Goal: Task Accomplishment & Management: Complete application form

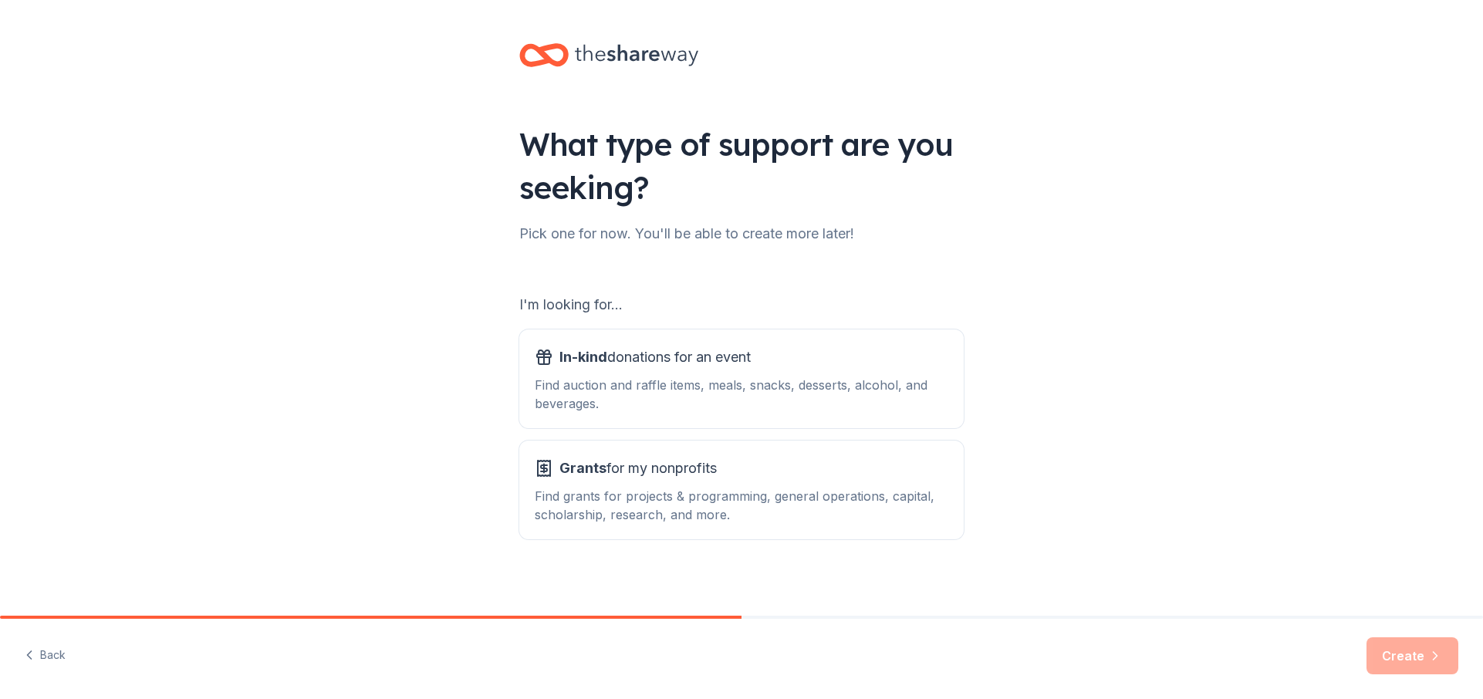
scroll to position [7, 0]
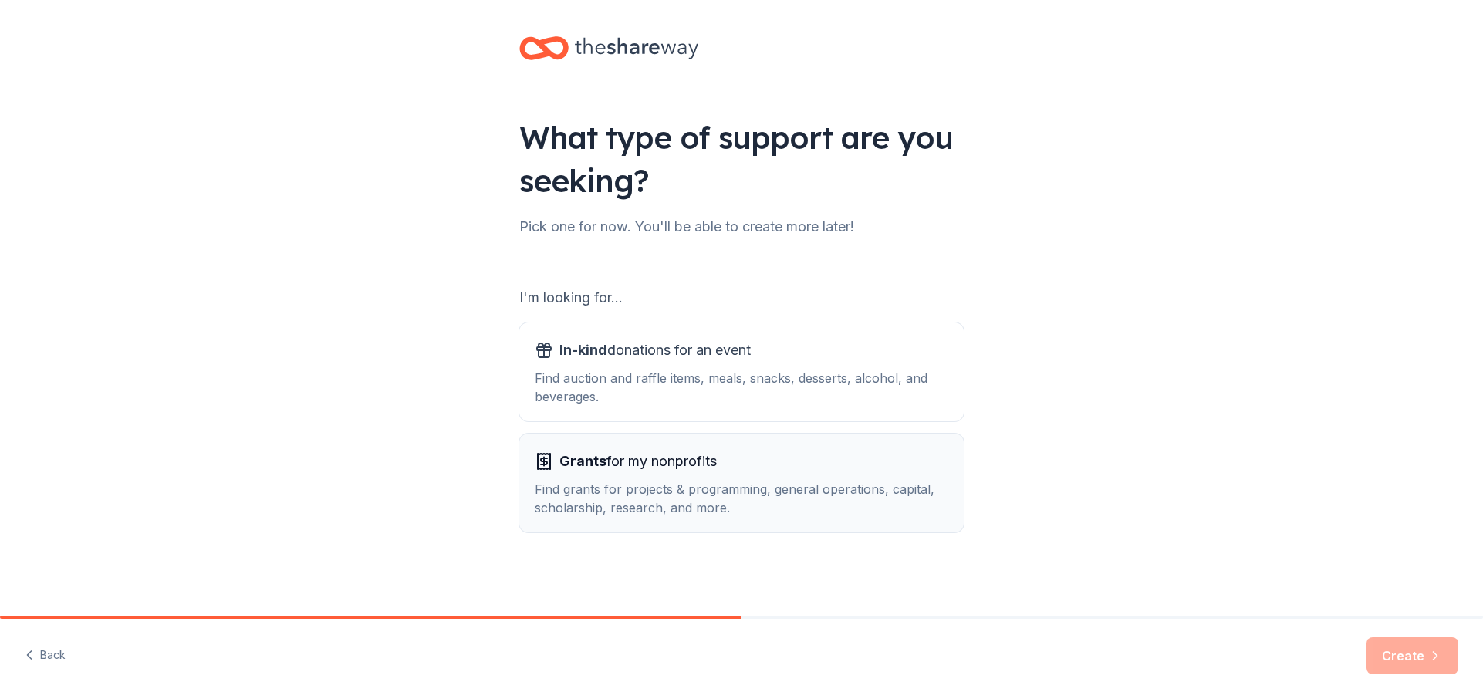
click at [661, 462] on span "Grants for my nonprofits" at bounding box center [638, 461] width 157 height 25
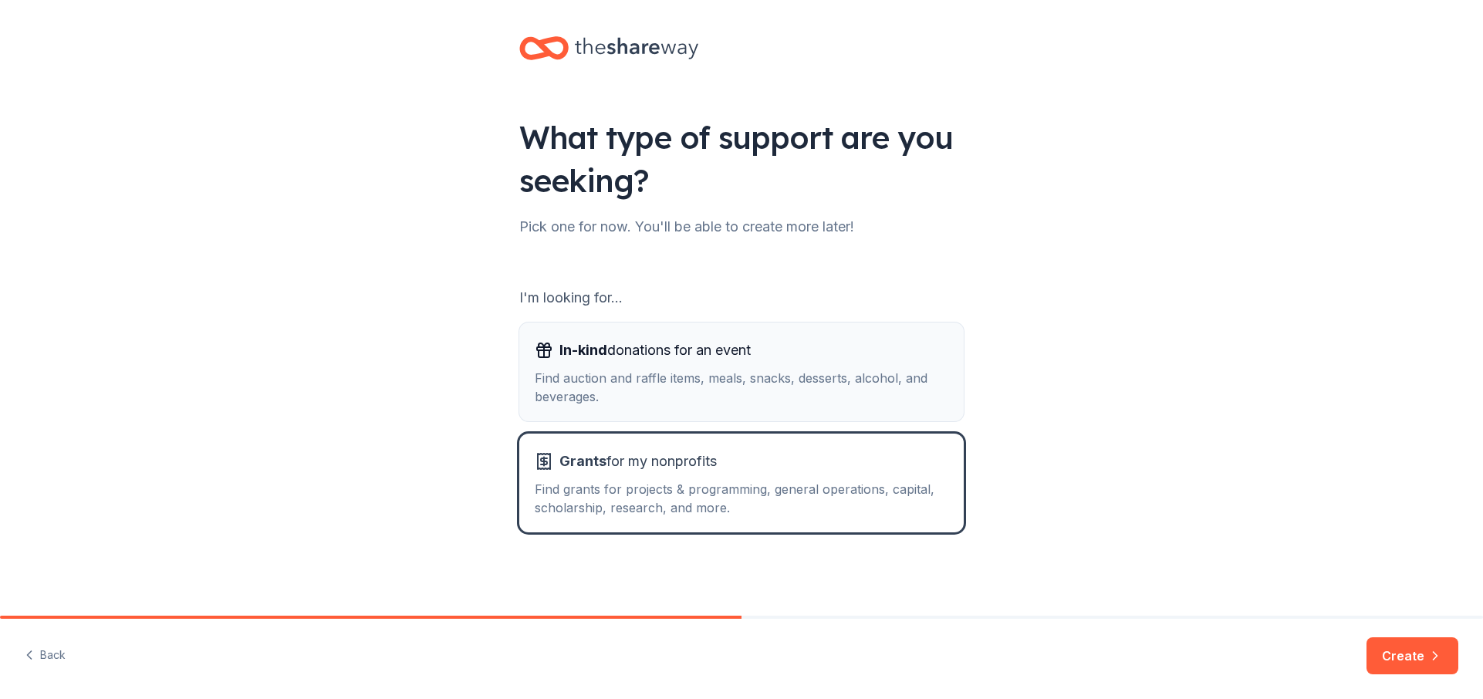
click at [904, 347] on div "In-kind donations for an event" at bounding box center [742, 350] width 414 height 25
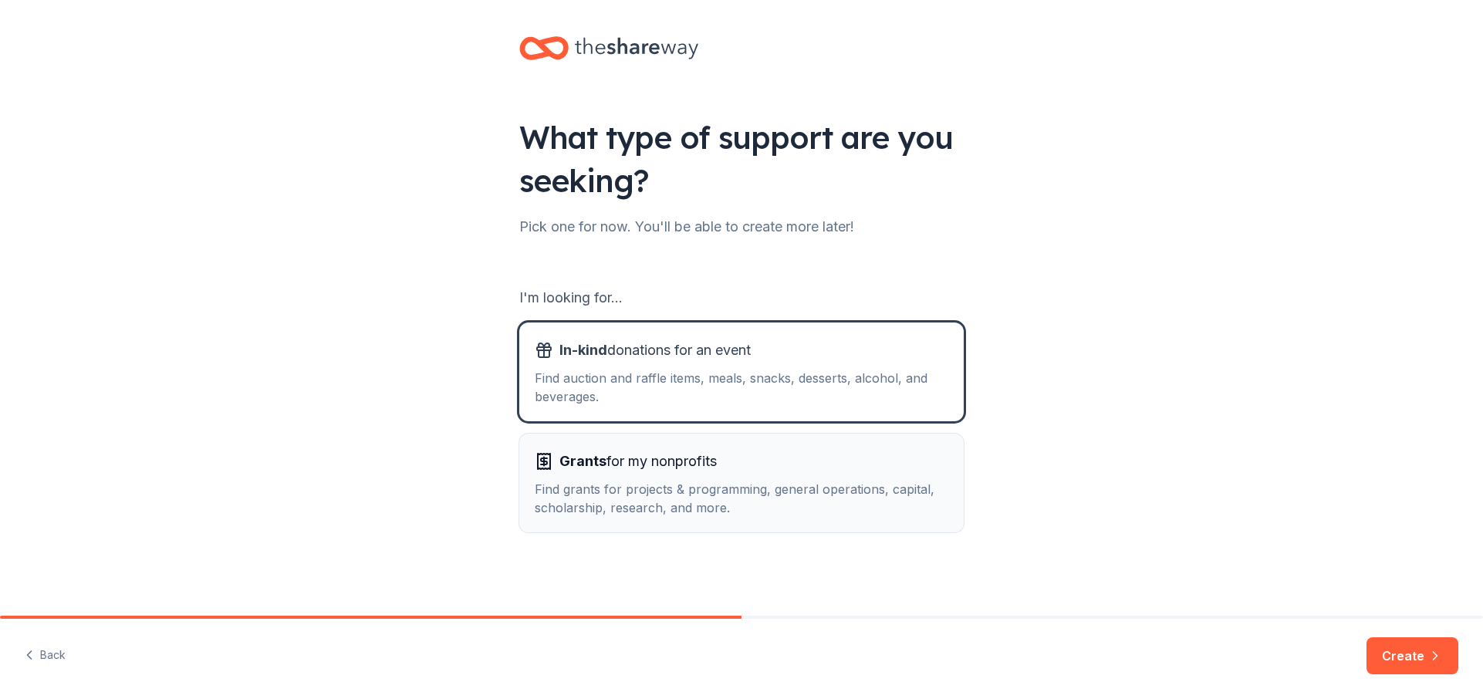
click at [815, 486] on div "Find grants for projects & programming, general operations, capital, scholarshi…" at bounding box center [742, 498] width 414 height 37
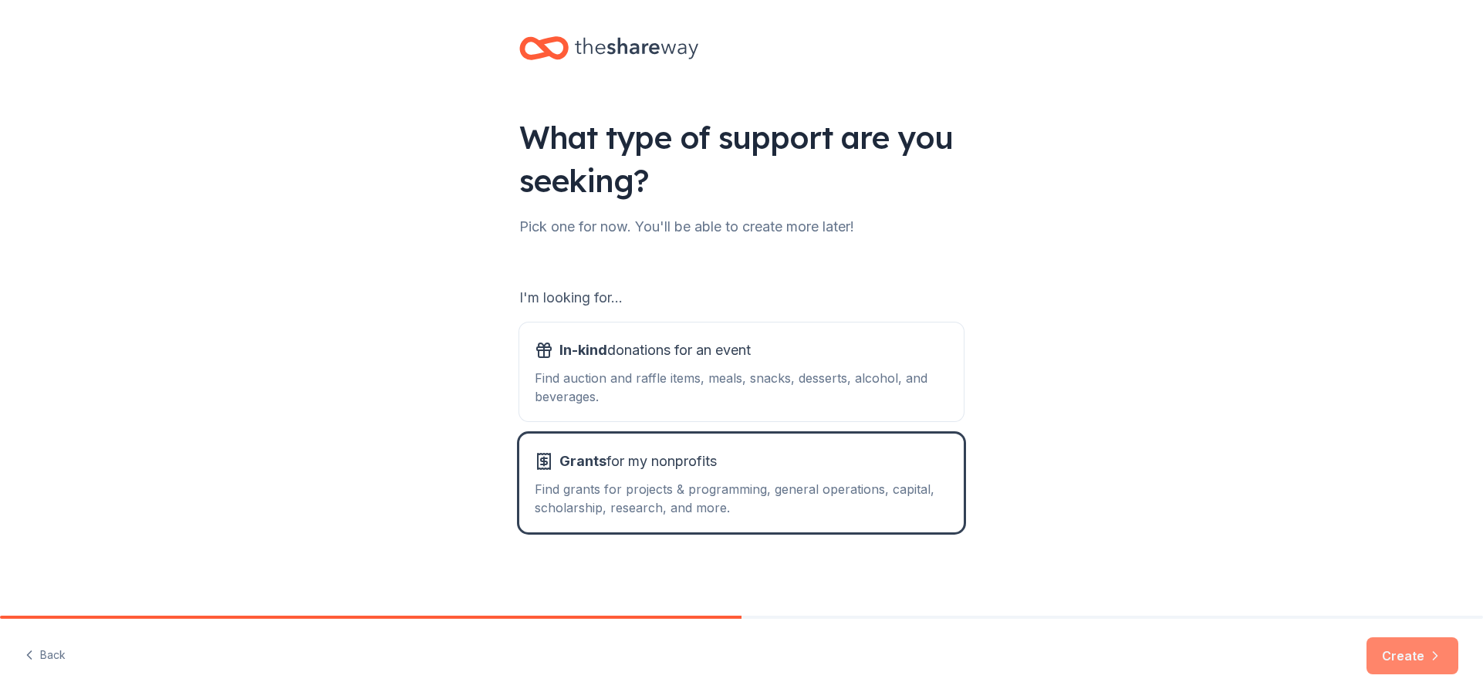
click at [1408, 650] on button "Create" at bounding box center [1413, 655] width 92 height 37
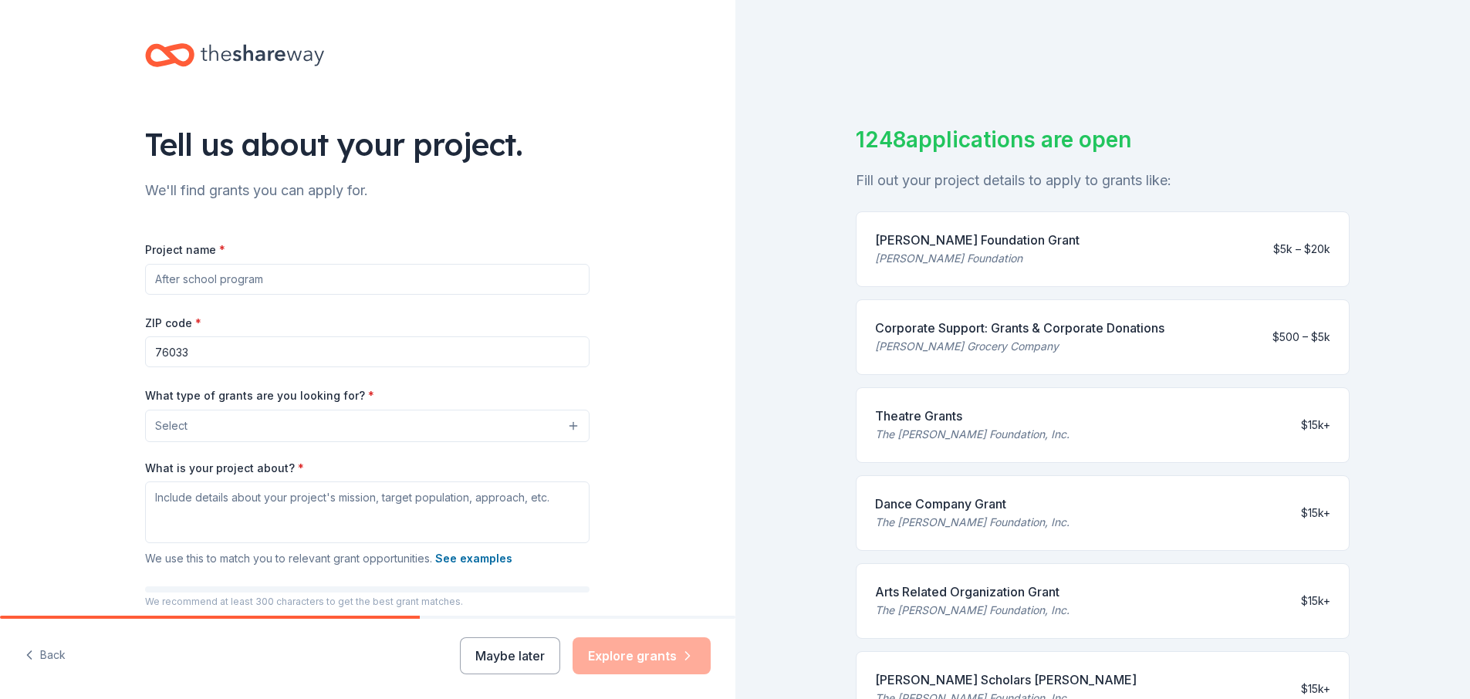
click at [287, 282] on input "Project name *" at bounding box center [367, 279] width 445 height 31
type input "R"
type input "Stop Littering!"
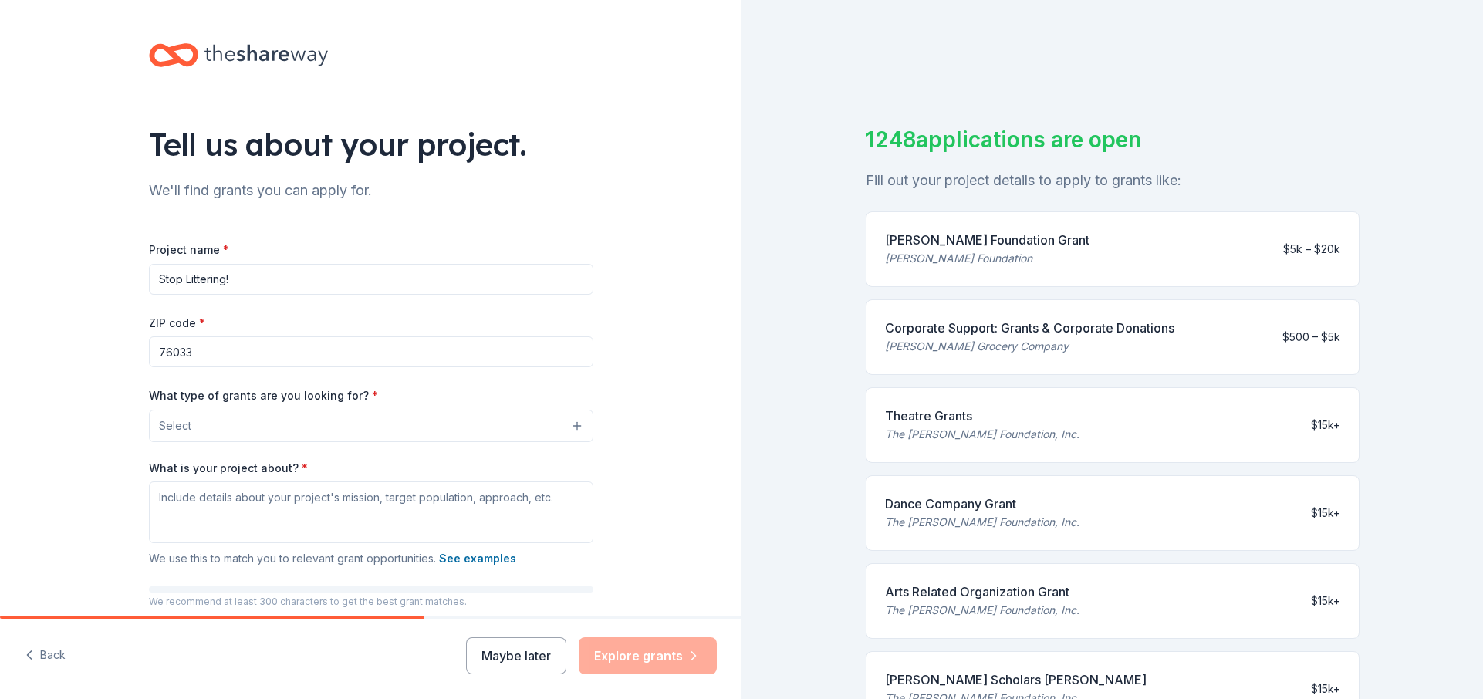
click at [211, 426] on button "Select" at bounding box center [371, 426] width 445 height 32
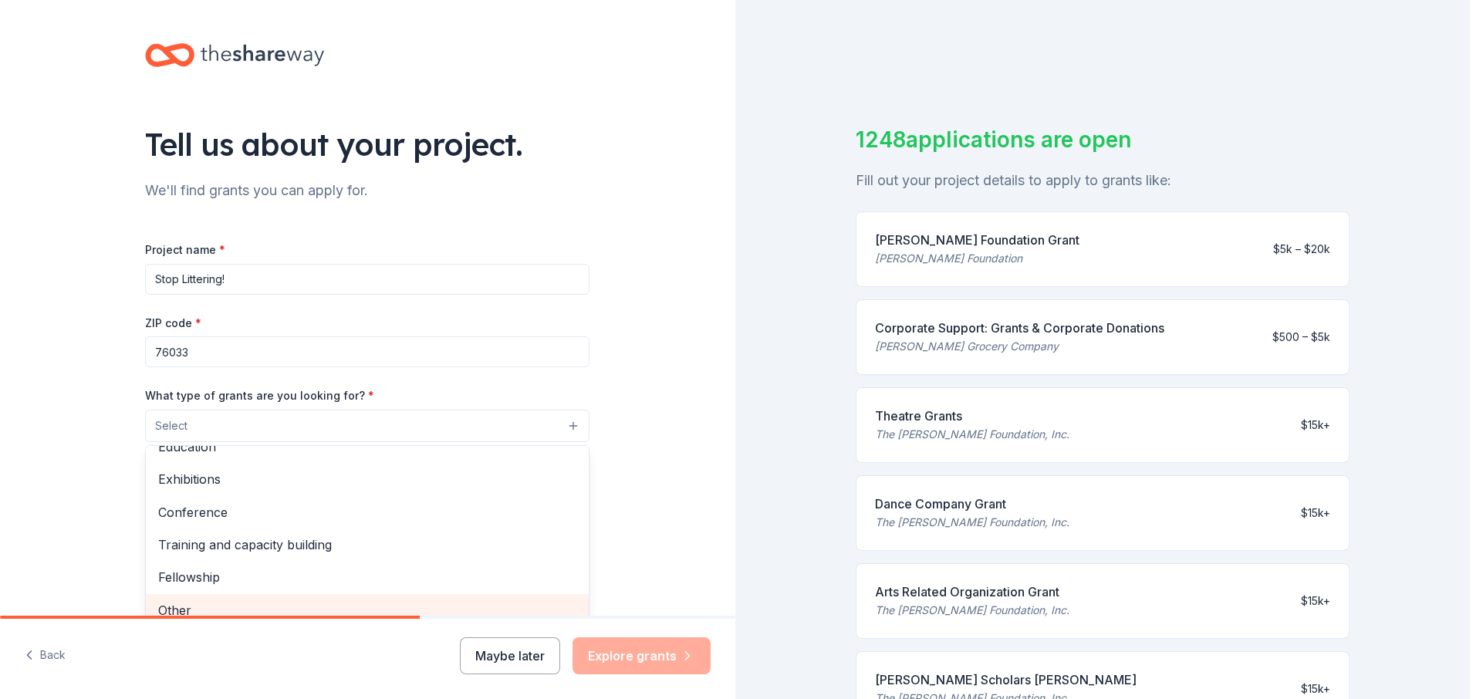
scroll to position [11, 0]
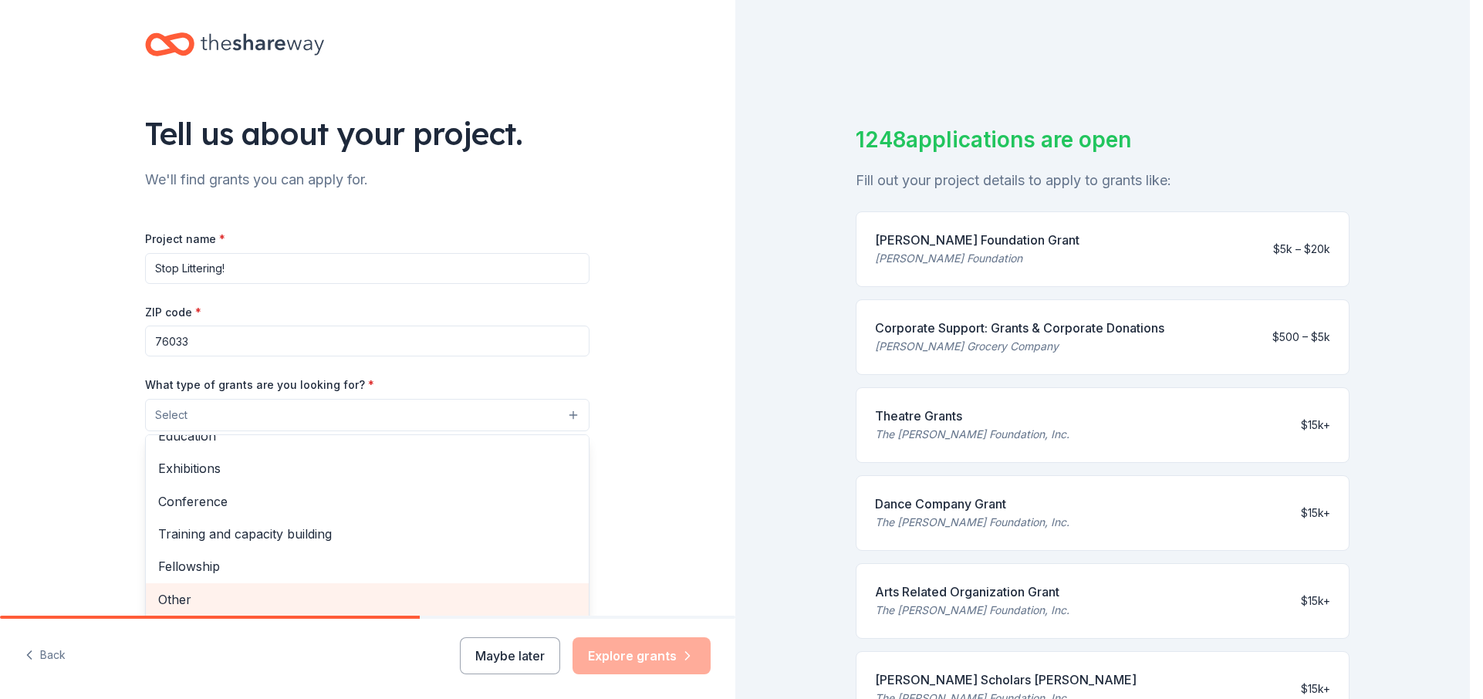
click at [390, 607] on span "Other" at bounding box center [367, 600] width 418 height 20
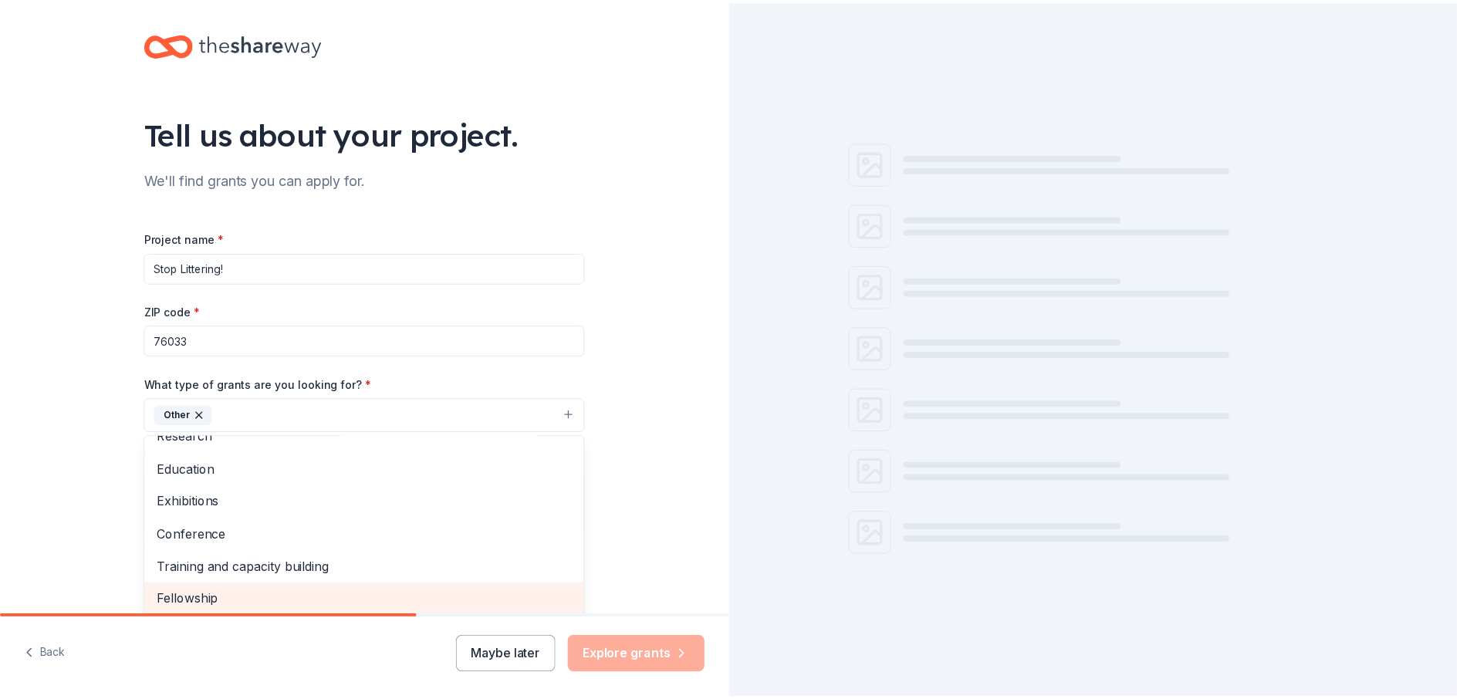
scroll to position [150, 0]
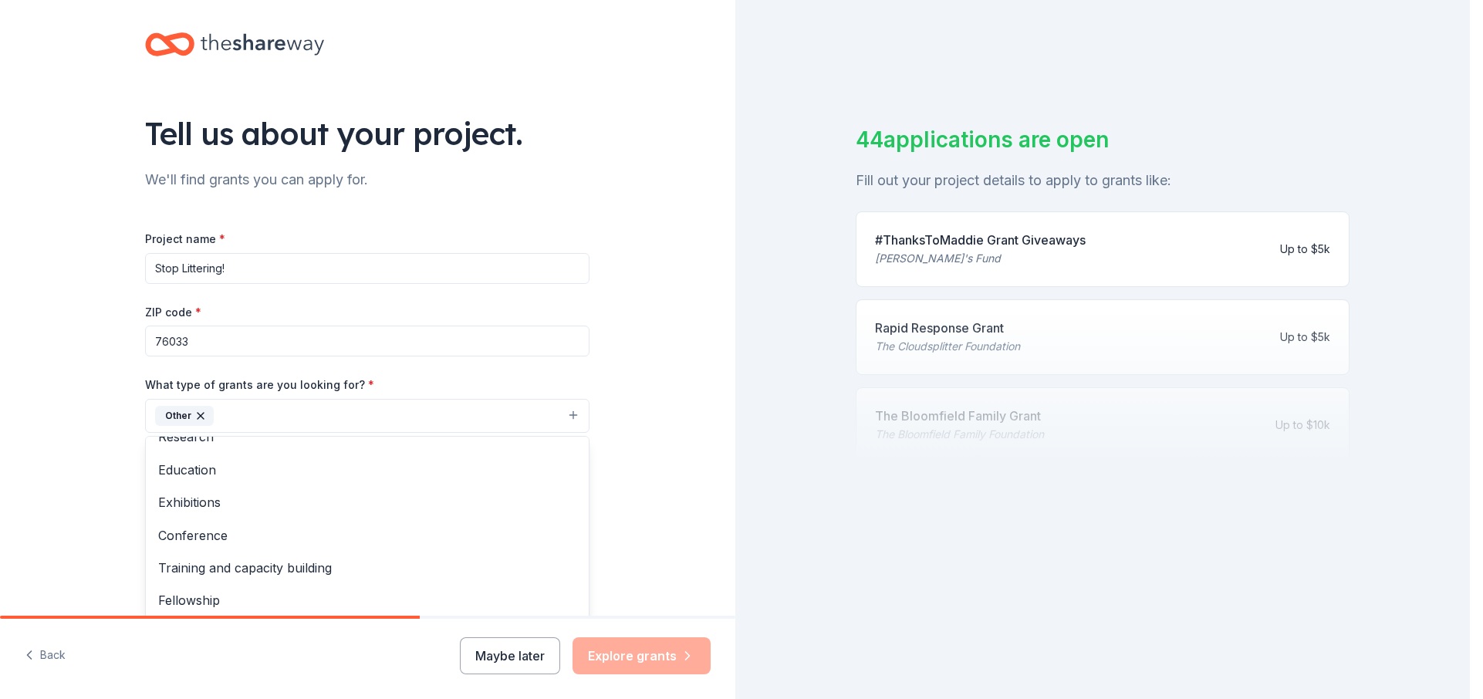
click at [624, 452] on div "Tell us about your project. We'll find grants you can apply for. Project name *…" at bounding box center [367, 358] width 735 height 739
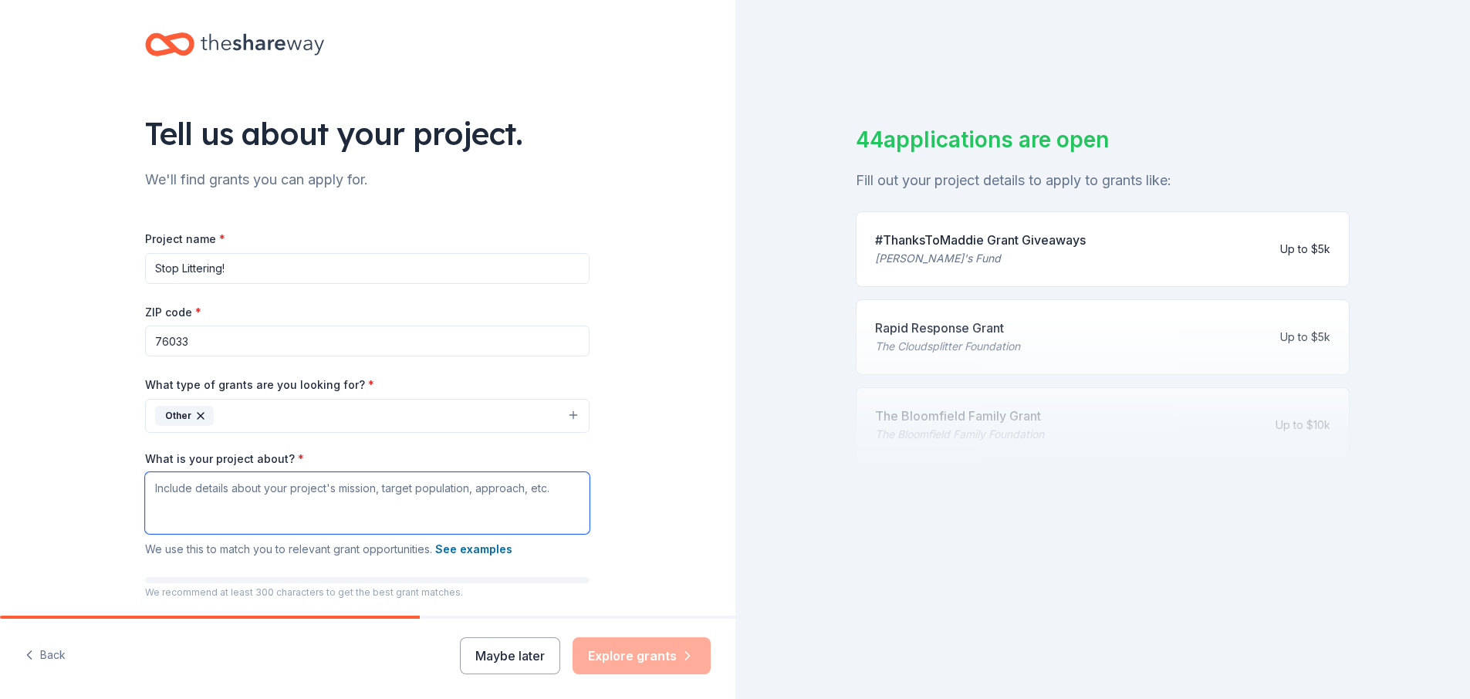
click at [340, 512] on textarea "What is your project about? *" at bounding box center [367, 503] width 445 height 62
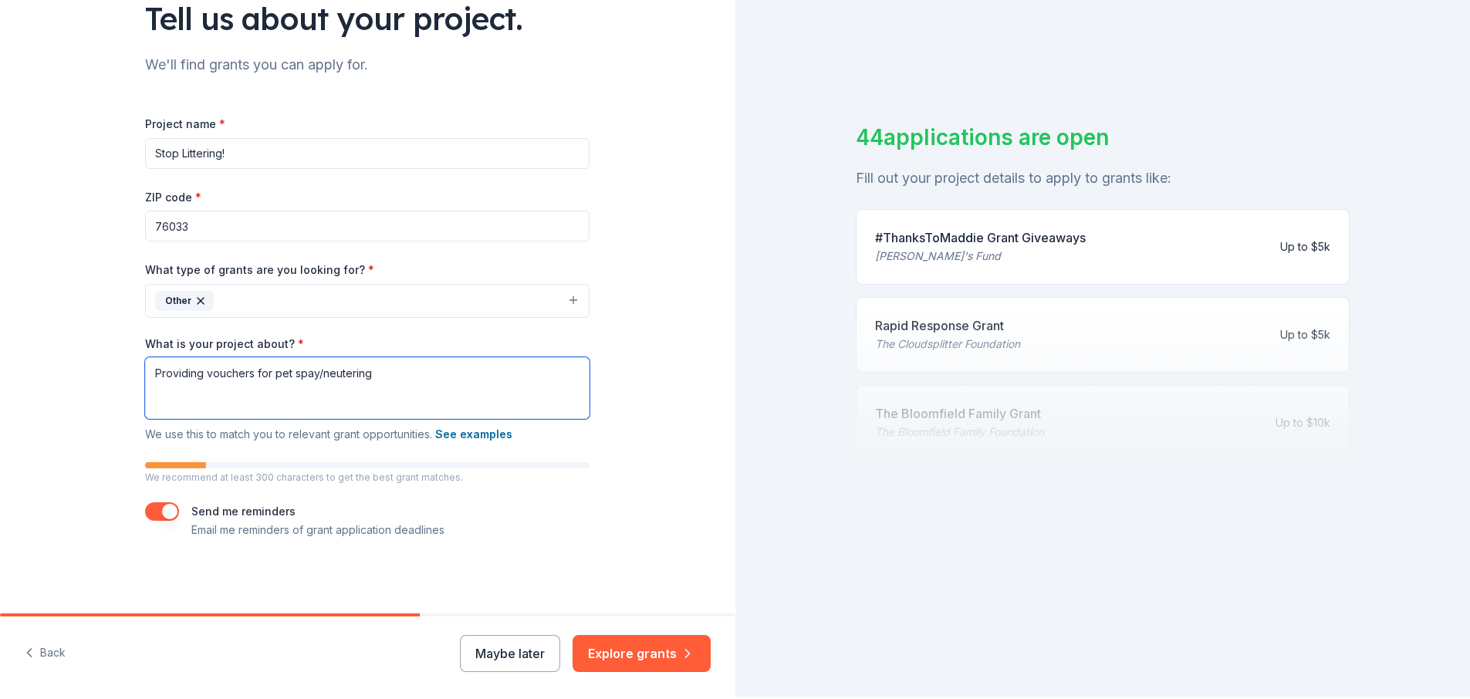
scroll to position [19, 0]
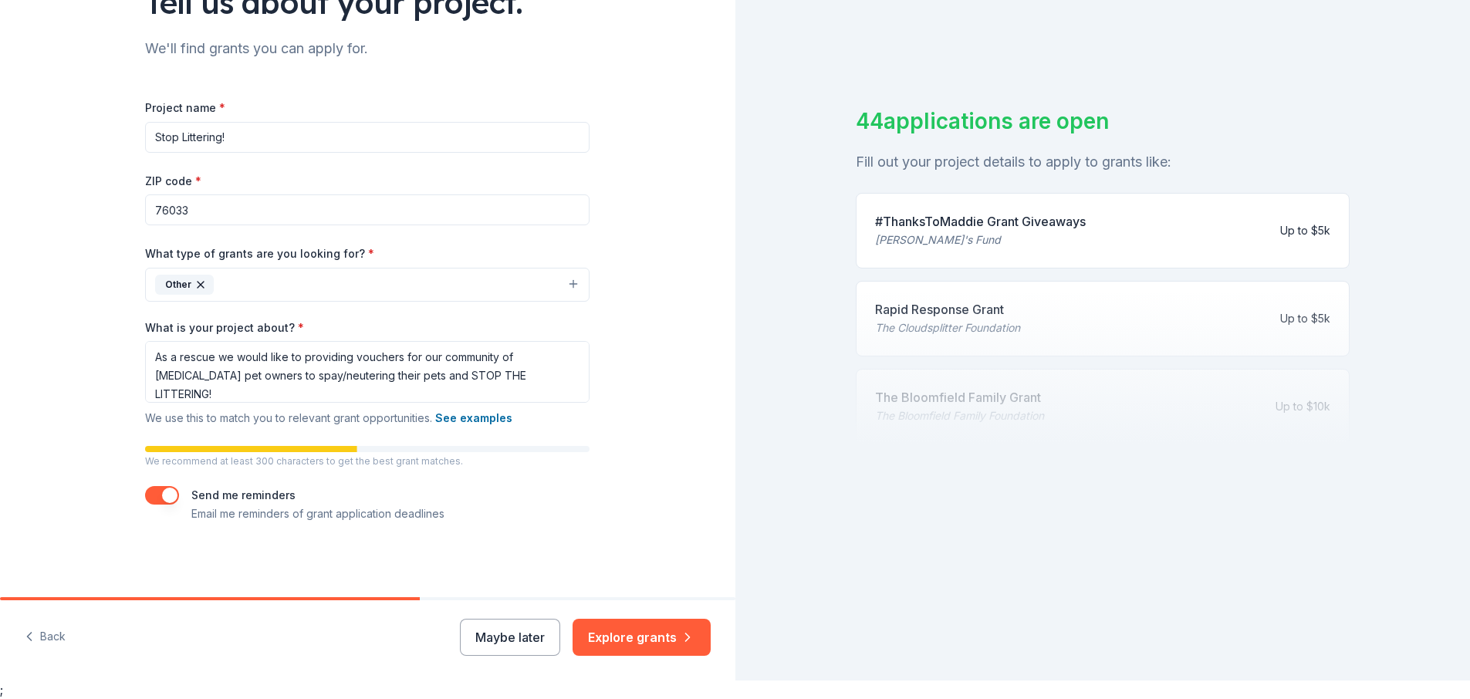
click at [161, 486] on button "button" at bounding box center [162, 495] width 34 height 19
click at [159, 488] on button "button" at bounding box center [162, 495] width 34 height 19
click at [455, 417] on button "See examples" at bounding box center [473, 418] width 77 height 19
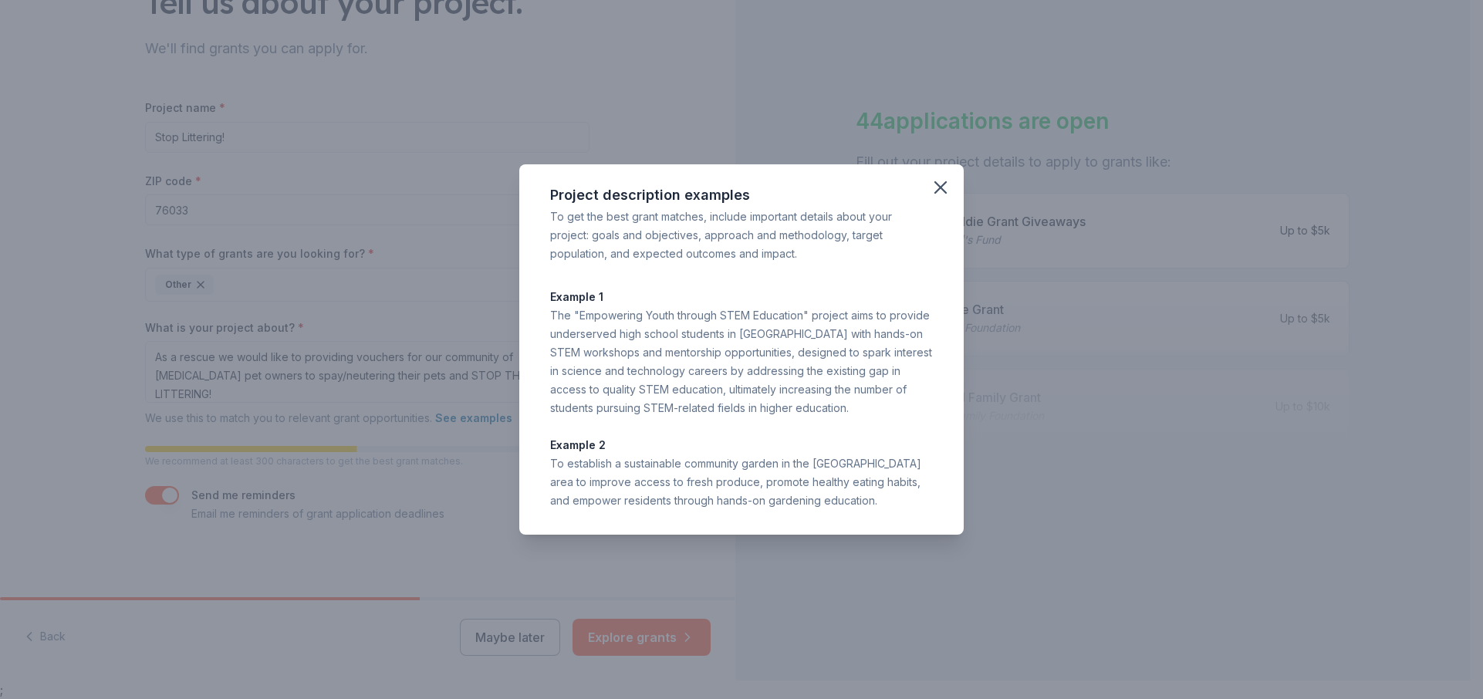
click at [995, 386] on div "Project description examples To get the best grant matches, include important d…" at bounding box center [741, 349] width 1483 height 699
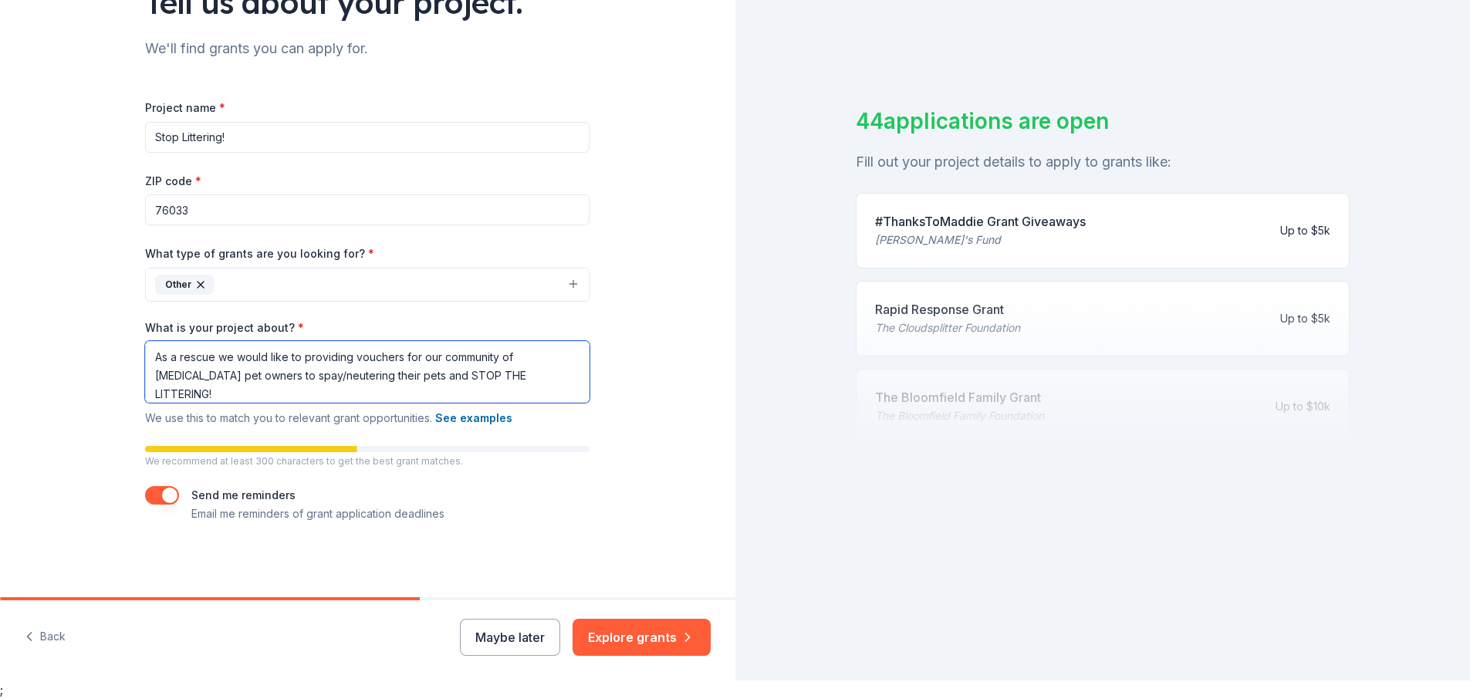
click at [147, 359] on textarea "As a rescue we would like to providing vouchers for our community of [MEDICAL_D…" at bounding box center [367, 372] width 445 height 62
click at [459, 358] on textarea "The Stop The Littering program aims to provide vouchers for our community of [M…" at bounding box center [367, 372] width 445 height 62
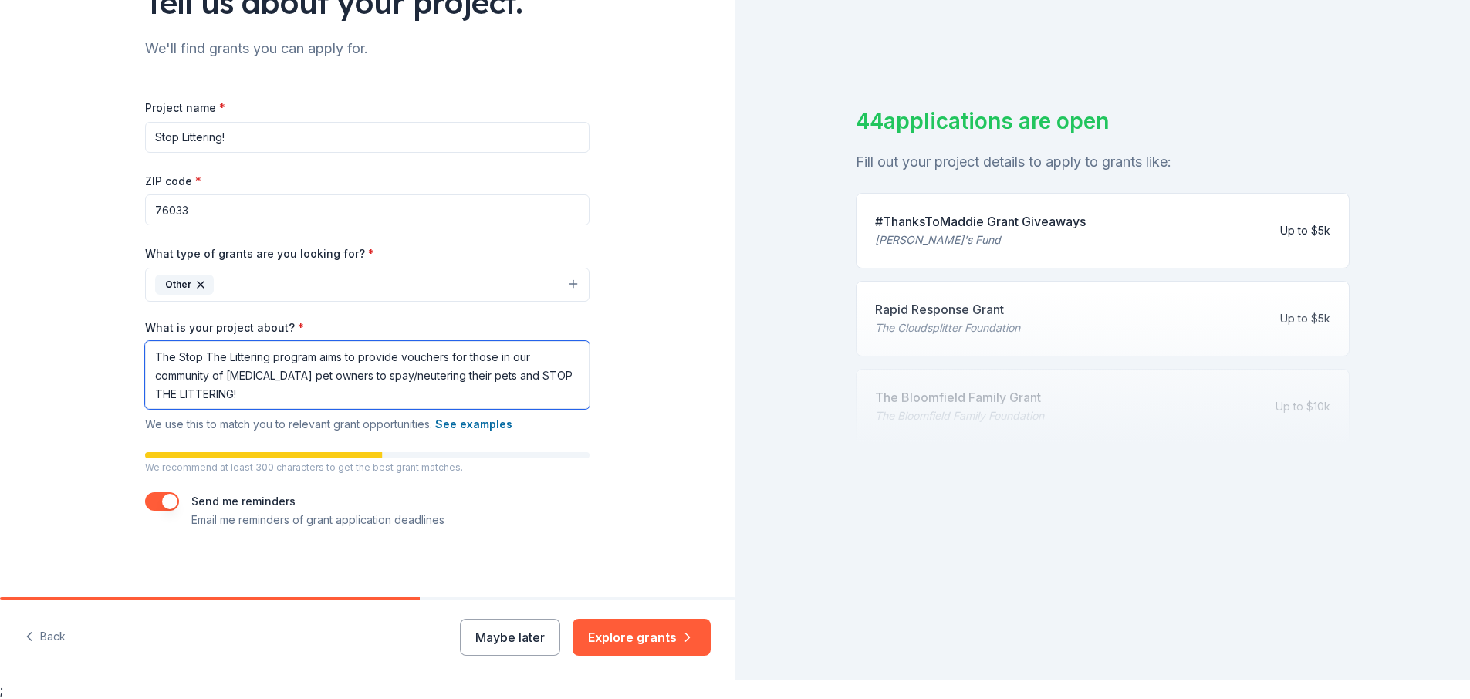
click at [220, 370] on textarea "The Stop The Littering program aims to provide vouchers for those in our commun…" at bounding box center [367, 375] width 445 height 68
click at [370, 368] on textarea "The Stop The Littering program aims to provide vouchers for those in our commun…" at bounding box center [367, 375] width 445 height 68
click at [296, 391] on textarea "The Stop The Littering program aims to provide vouchers for those in our commun…" at bounding box center [367, 375] width 445 height 68
type textarea "The Stop The Littering program aims to provide vouchers for those in our commun…"
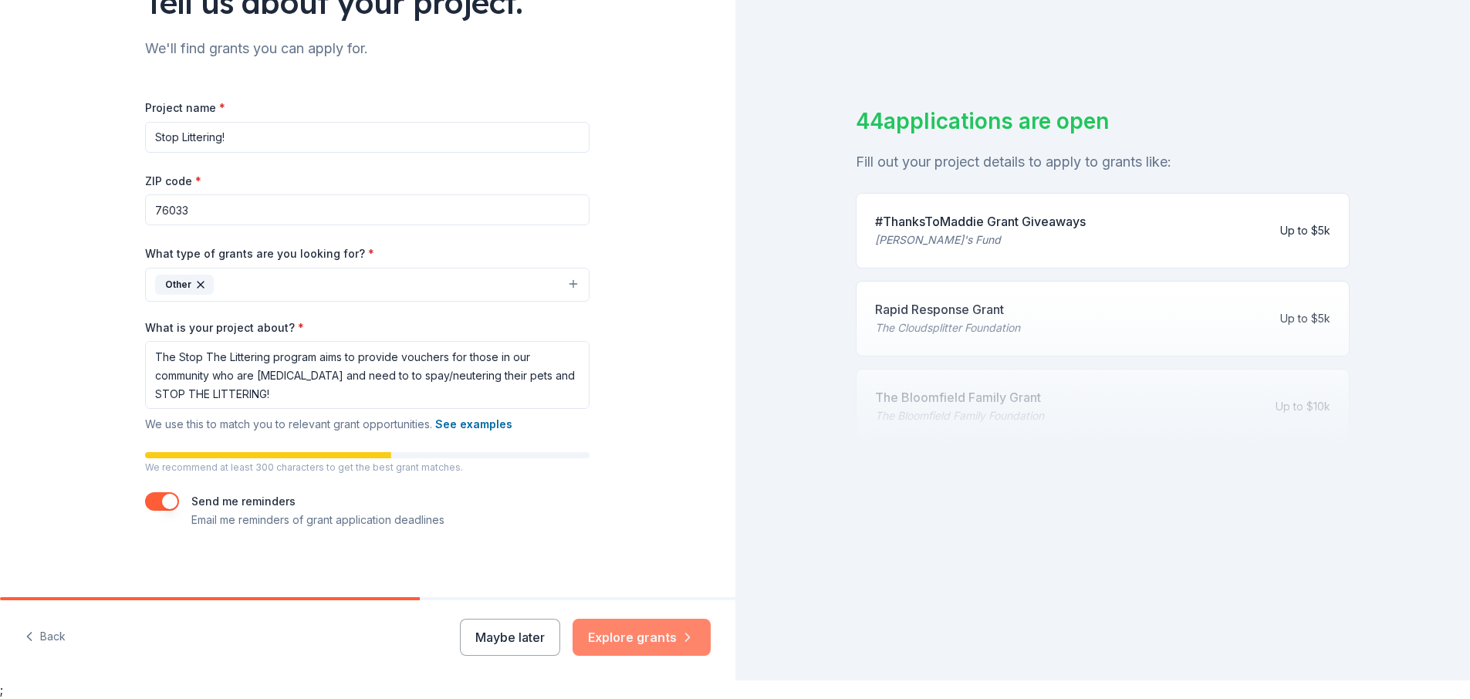
click at [626, 634] on button "Explore grants" at bounding box center [642, 637] width 138 height 37
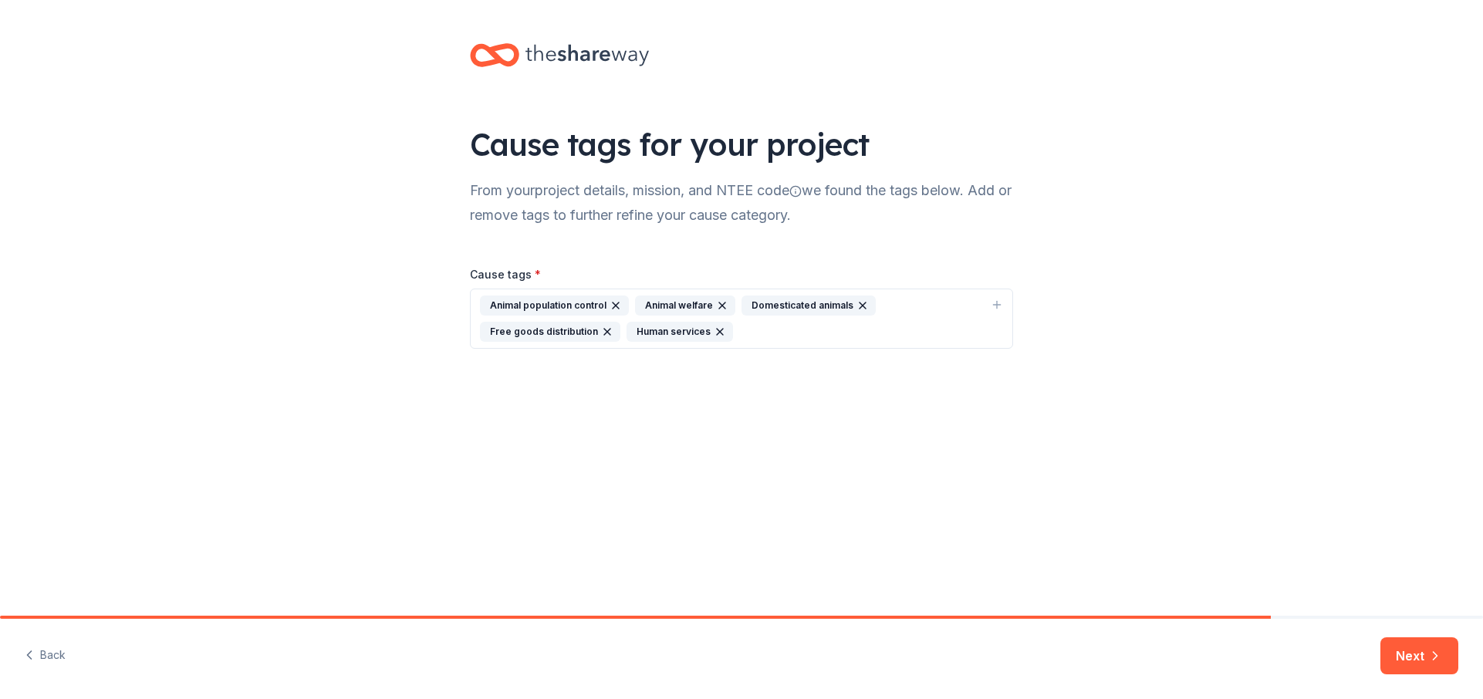
click at [860, 306] on icon "button" at bounding box center [863, 306] width 6 height 6
click at [571, 330] on icon "button" at bounding box center [573, 332] width 12 height 12
click at [866, 304] on icon "button" at bounding box center [869, 306] width 6 height 6
click at [1422, 651] on button "Next" at bounding box center [1420, 655] width 78 height 37
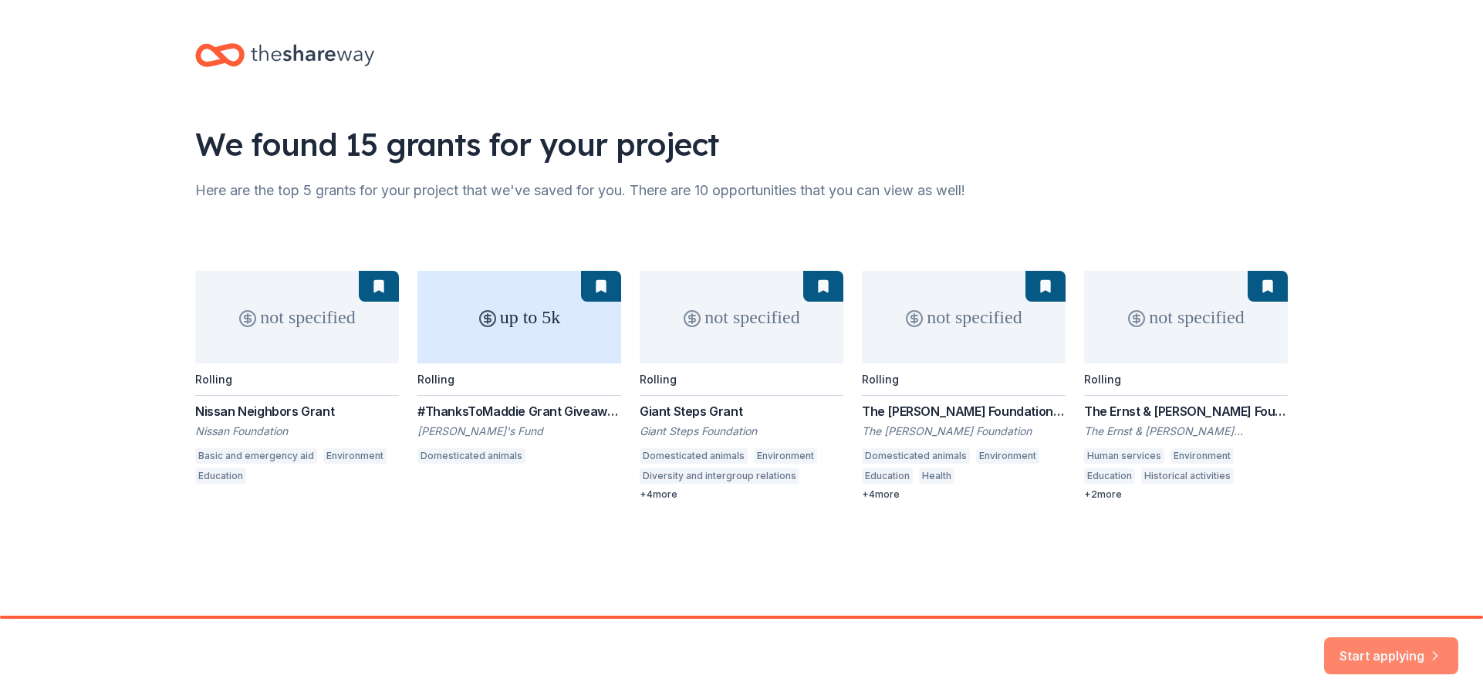
click at [1349, 644] on button "Start applying" at bounding box center [1391, 646] width 134 height 37
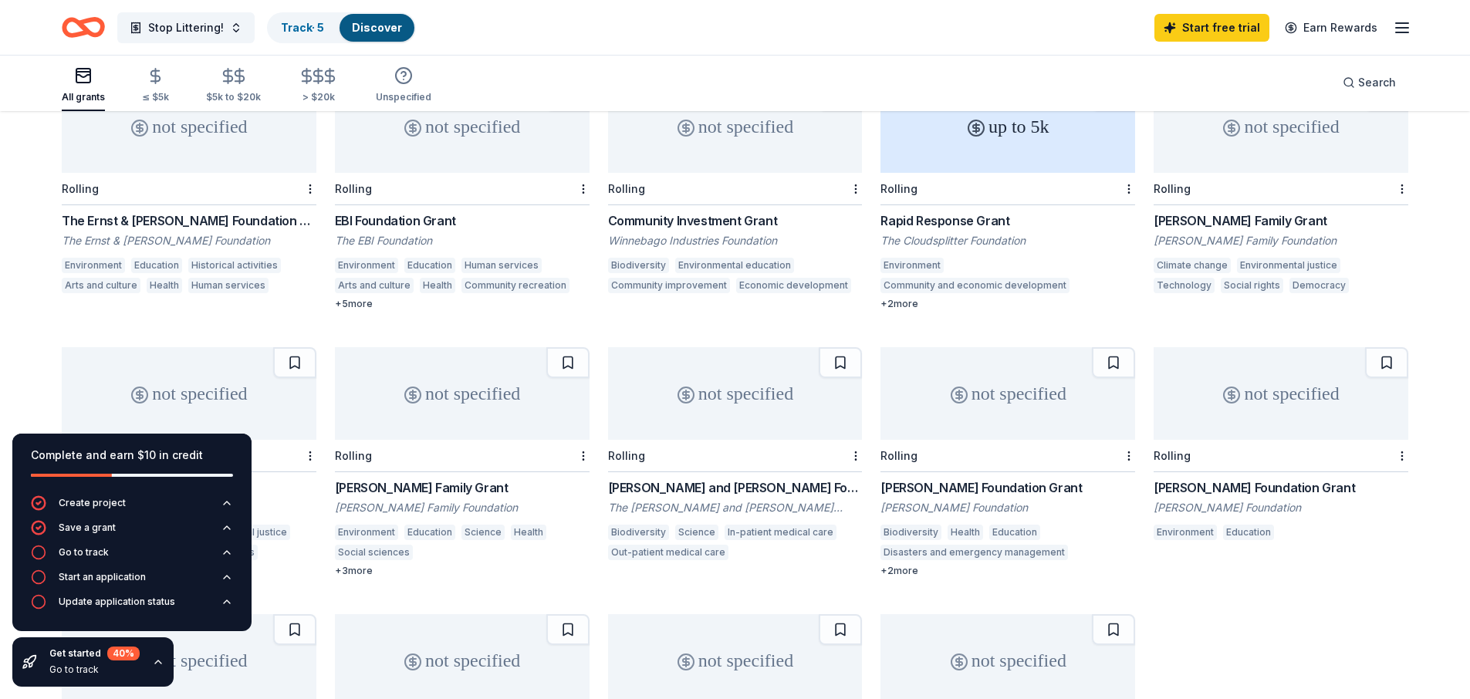
scroll to position [386, 0]
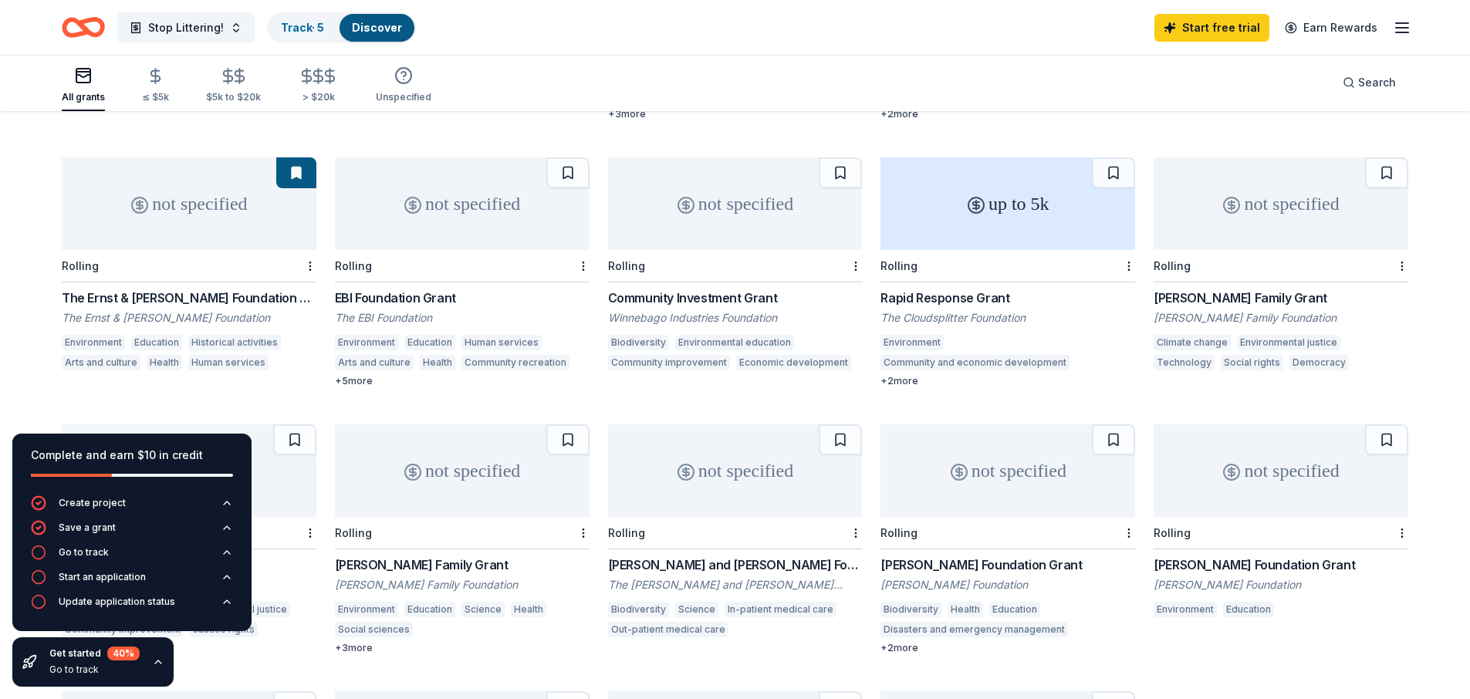
click at [299, 157] on button at bounding box center [296, 172] width 40 height 31
